Goal: Transaction & Acquisition: Purchase product/service

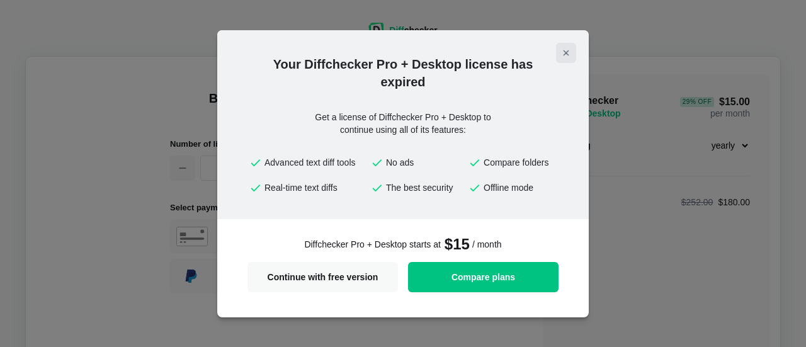
click at [564, 51] on icon "Close modal" at bounding box center [566, 52] width 4 height 4
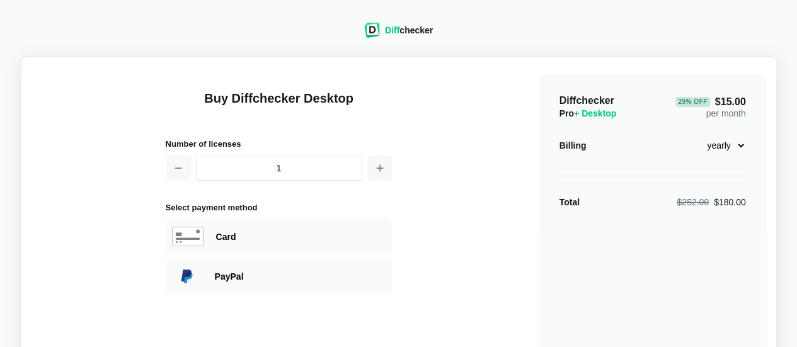
click at [742, 150] on select "monthly yearly" at bounding box center [718, 145] width 54 height 21
select select "desktop-monthly-21"
click at [691, 135] on select "monthly yearly" at bounding box center [718, 145] width 54 height 21
click at [397, 27] on span "Diff" at bounding box center [392, 30] width 14 height 10
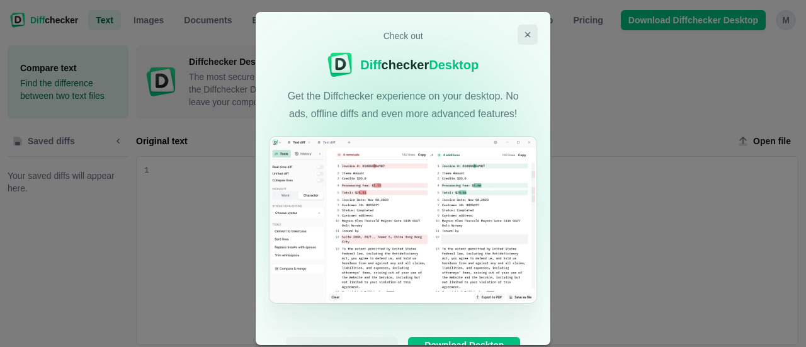
click at [525, 38] on icon "Close modal" at bounding box center [528, 35] width 10 height 10
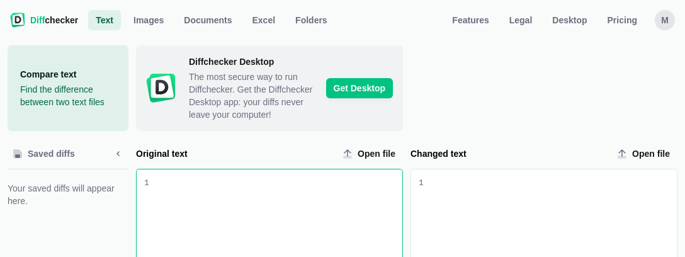
click at [661, 25] on div "M" at bounding box center [665, 20] width 20 height 20
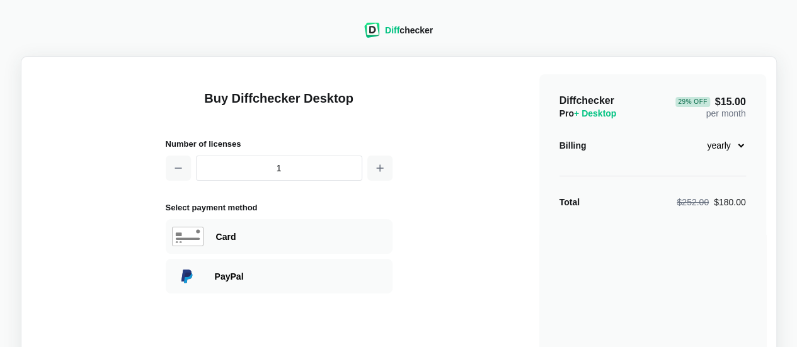
click at [738, 148] on select "monthly yearly" at bounding box center [718, 145] width 54 height 21
select select "desktop-monthly-21"
click at [691, 135] on select "monthly yearly" at bounding box center [718, 145] width 54 height 21
click at [778, 139] on div "Diff checker Buy Diffchecker Desktop Number of licenses 1 Select payment method…" at bounding box center [399, 273] width 782 height 531
click at [310, 230] on div "Card" at bounding box center [301, 236] width 170 height 13
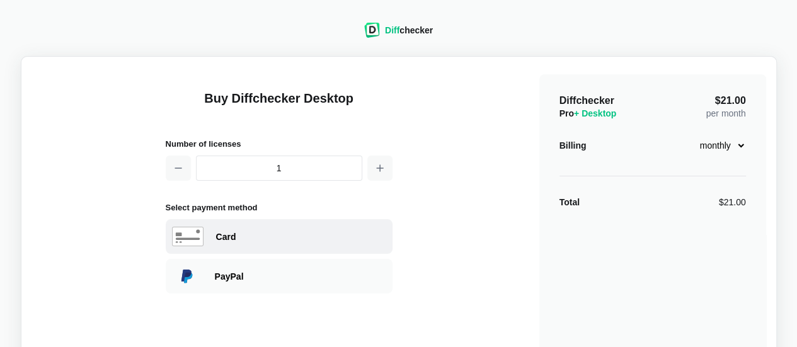
select select "[GEOGRAPHIC_DATA]"
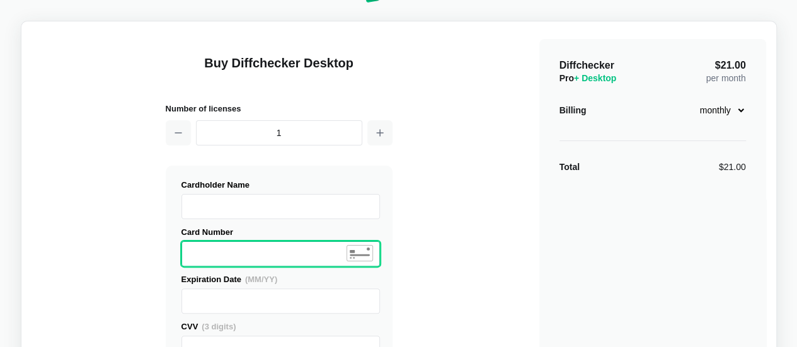
scroll to position [63, 0]
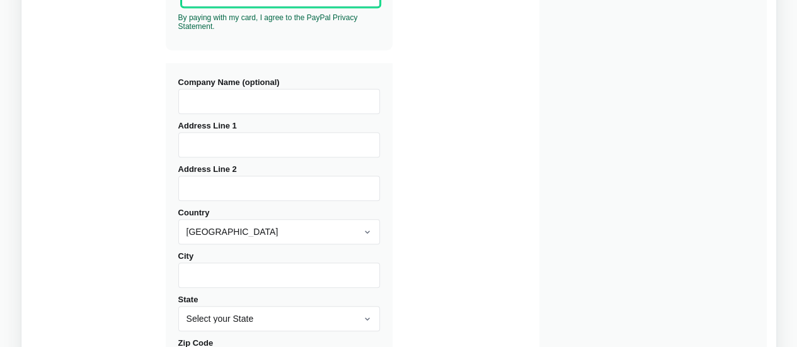
scroll to position [441, 0]
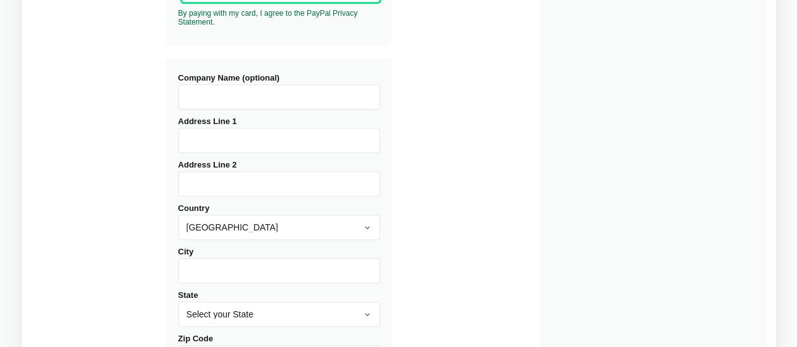
click at [251, 139] on input "Address Line 1" at bounding box center [279, 140] width 202 height 25
type input "[STREET_ADDRESS][US_STATE]"
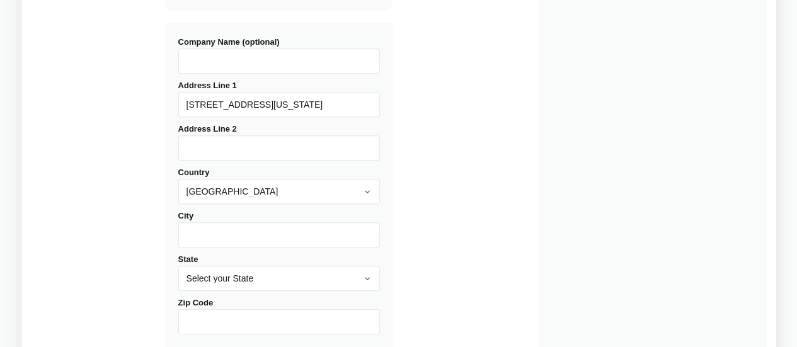
scroll to position [504, 0]
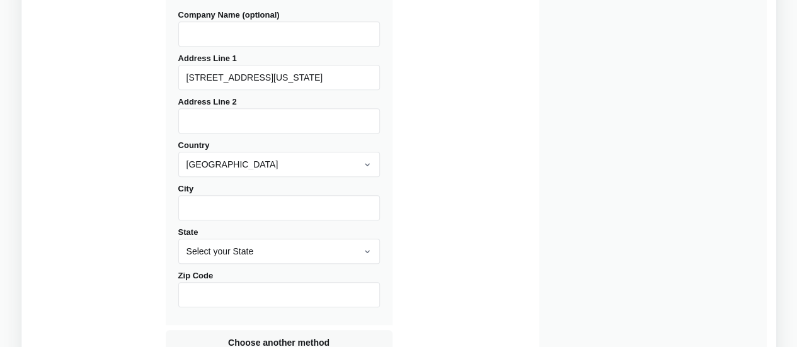
click at [193, 203] on input "City" at bounding box center [279, 207] width 202 height 25
type input "[GEOGRAPHIC_DATA]"
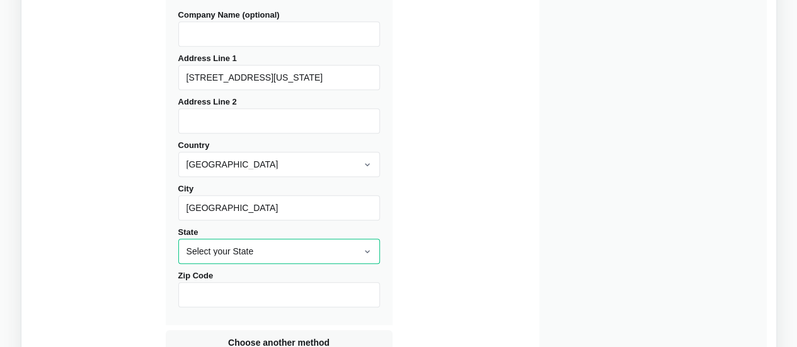
click at [272, 252] on select "Select your State [US_STATE] [US_STATE] [US_STATE] [US_STATE] [US_STATE] [US_ST…" at bounding box center [279, 251] width 202 height 25
select select "MN"
click at [178, 240] on select "Select your State [US_STATE] [US_STATE] [US_STATE] [US_STATE] [US_STATE] [US_ST…" at bounding box center [279, 251] width 202 height 25
click at [229, 303] on input "Zip Code" at bounding box center [279, 294] width 202 height 25
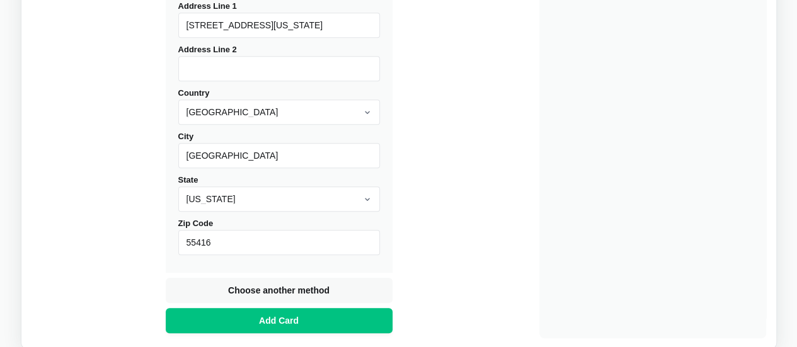
scroll to position [630, 0]
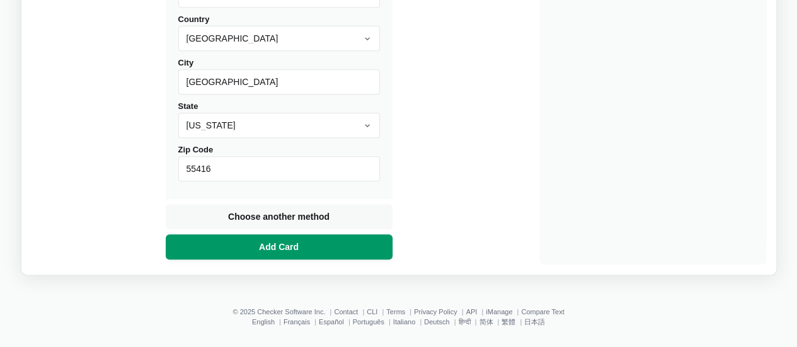
type input "55416"
click at [343, 257] on button "Add Card" at bounding box center [279, 246] width 227 height 25
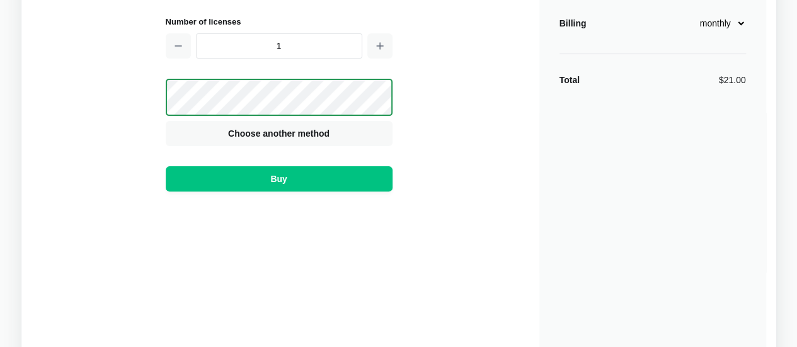
scroll to position [16, 0]
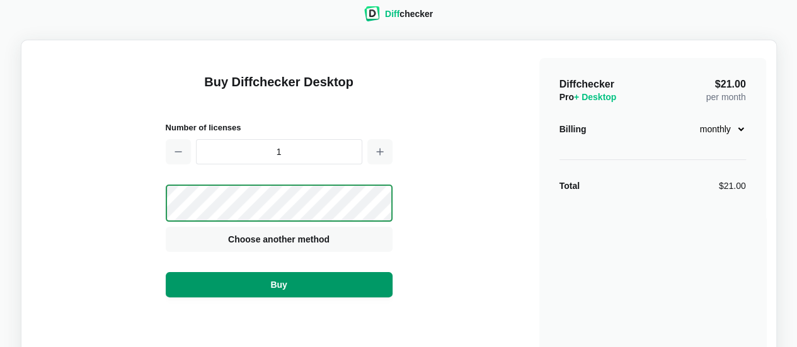
click at [312, 292] on button "Buy" at bounding box center [279, 284] width 227 height 25
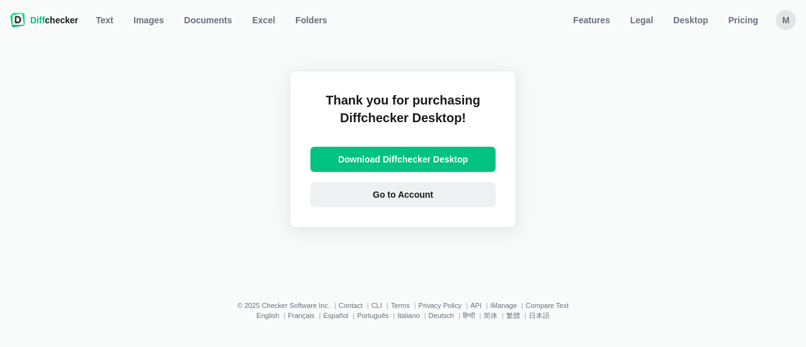
click at [372, 196] on span "Go to Account" at bounding box center [402, 194] width 65 height 13
